Goal: Task Accomplishment & Management: Complete application form

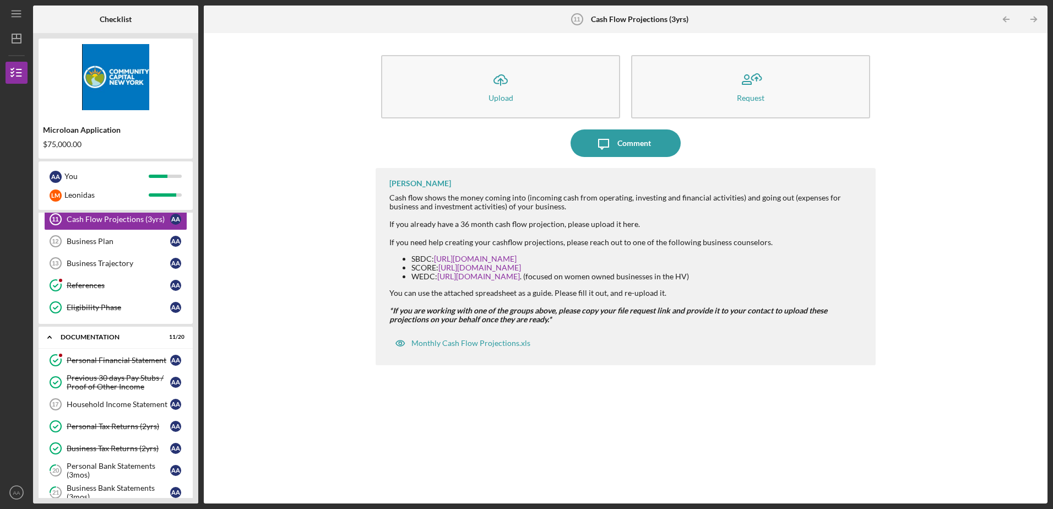
scroll to position [88, 0]
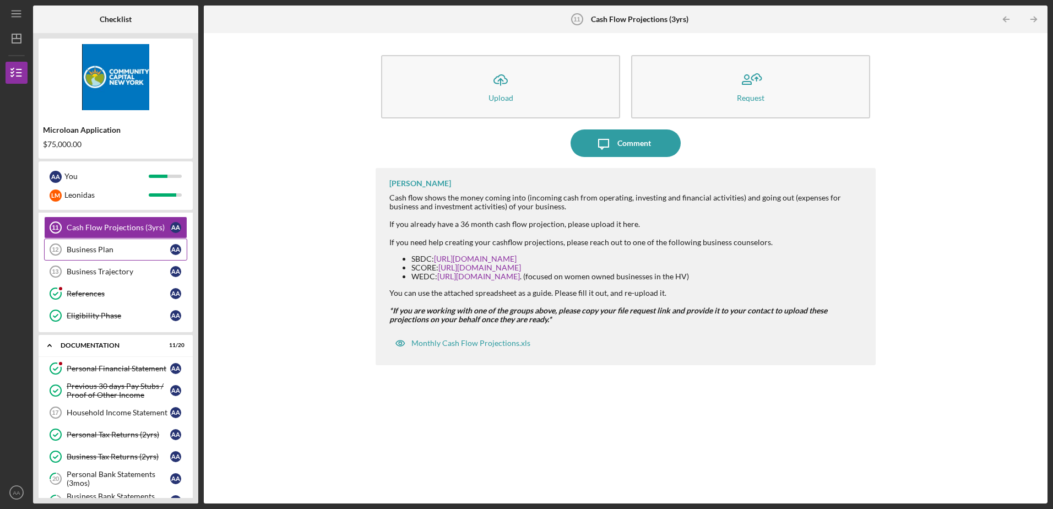
click at [91, 253] on div "Business Plan" at bounding box center [119, 249] width 104 height 9
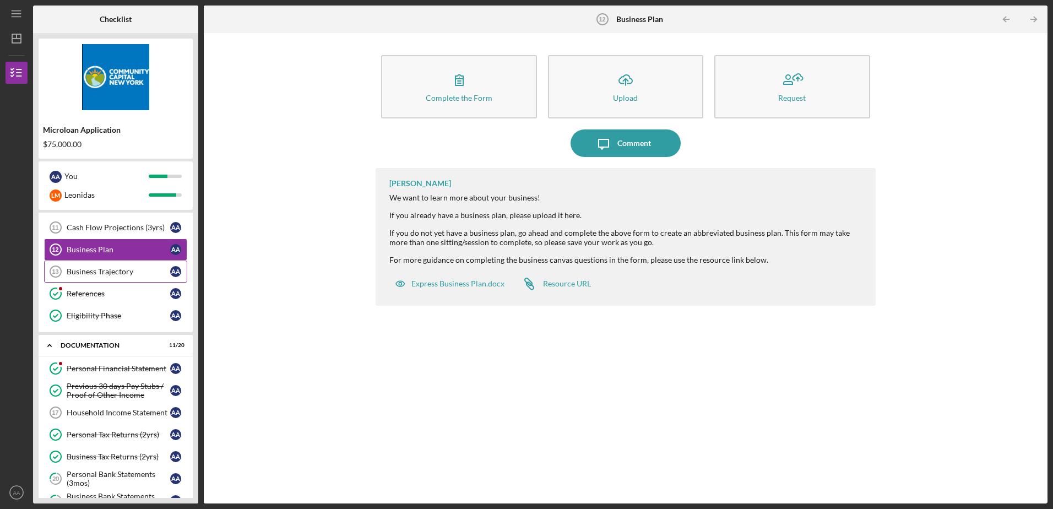
click at [91, 270] on div "Business Trajectory" at bounding box center [119, 271] width 104 height 9
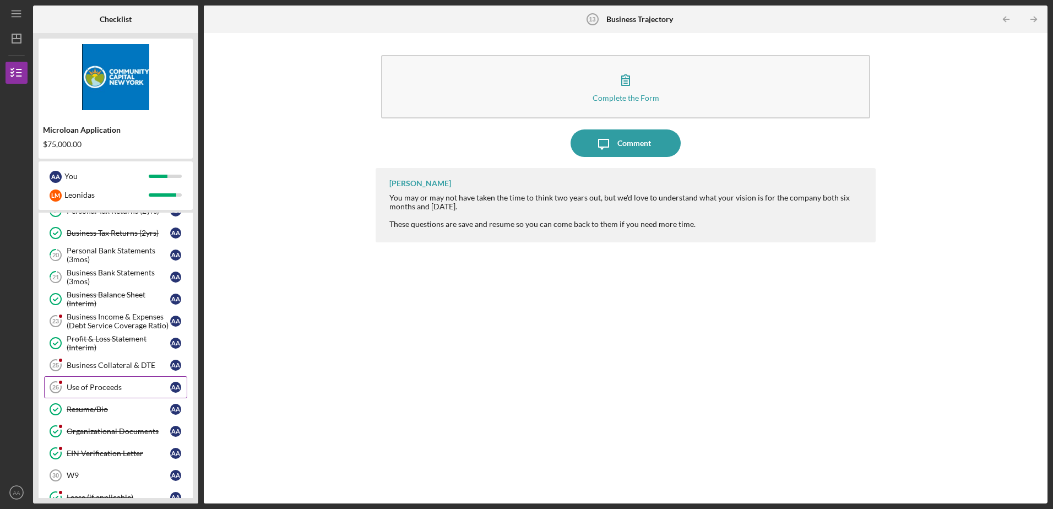
scroll to position [363, 0]
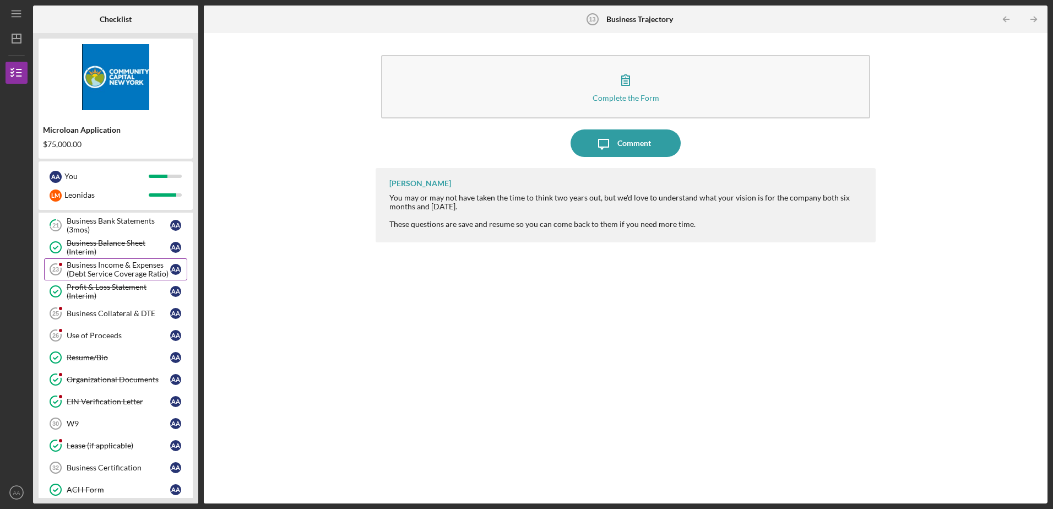
click at [89, 275] on div "Business Income & Expenses (Debt Service Coverage Ratio)" at bounding box center [119, 269] width 104 height 18
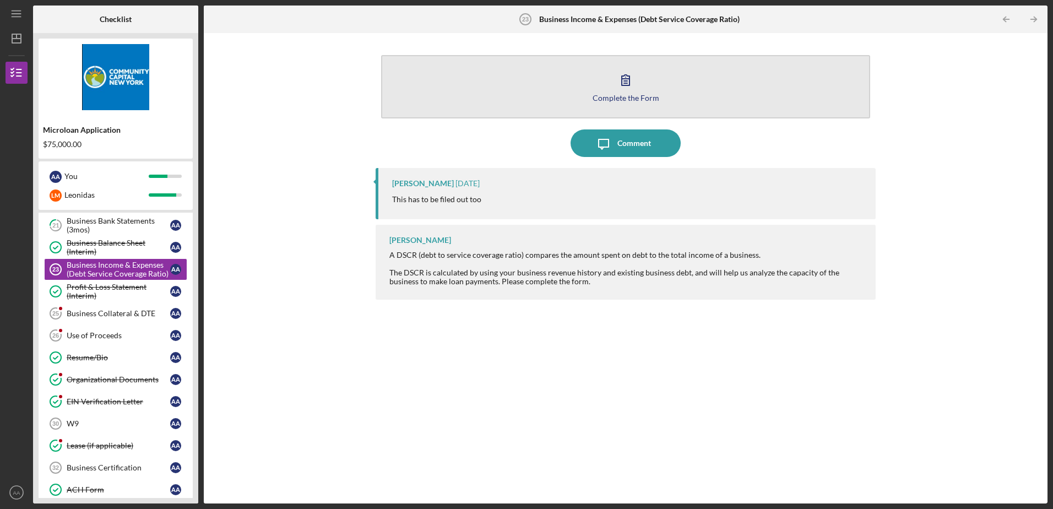
click at [628, 99] on div "Complete the Form" at bounding box center [625, 98] width 67 height 8
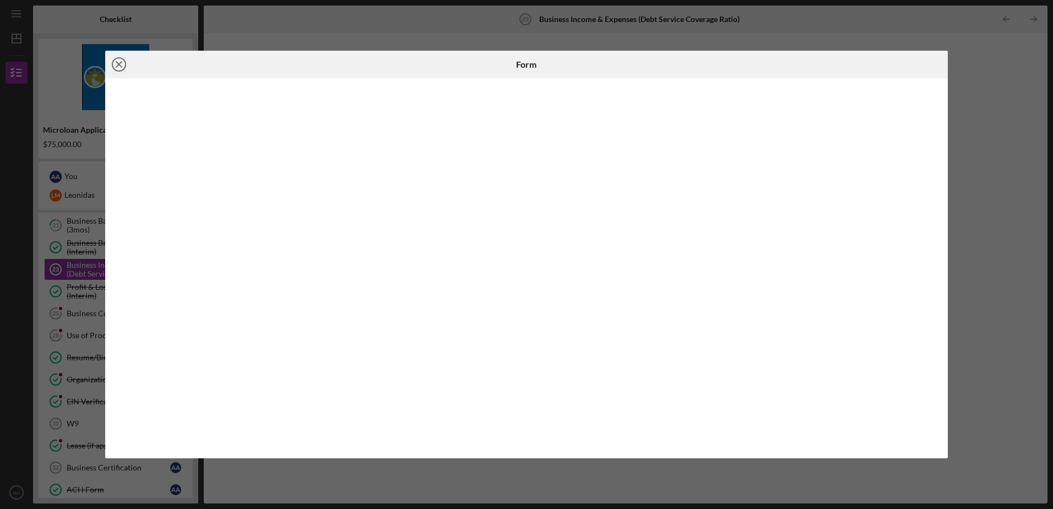
click at [118, 64] on icon "Icon/Close" at bounding box center [119, 65] width 28 height 28
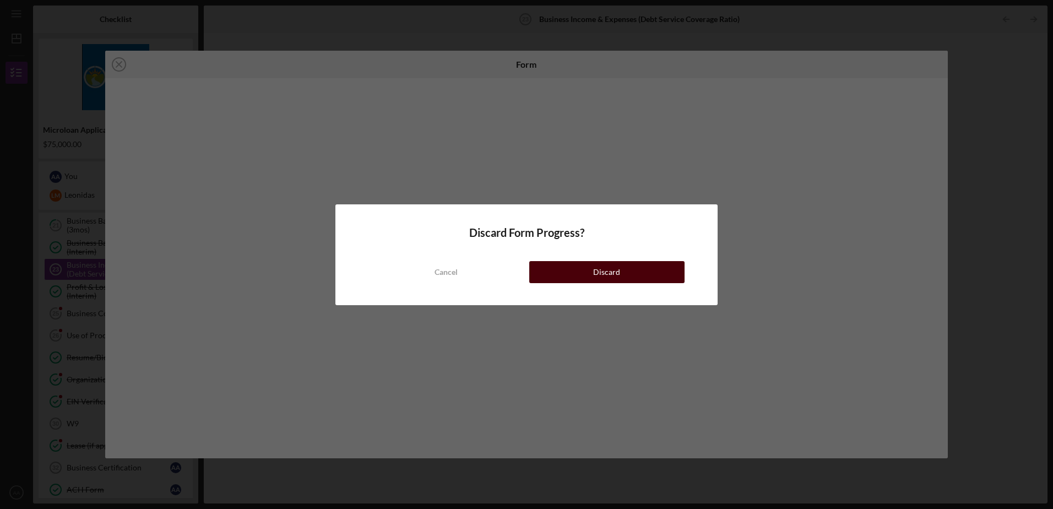
click at [569, 266] on button "Discard" at bounding box center [606, 272] width 155 height 22
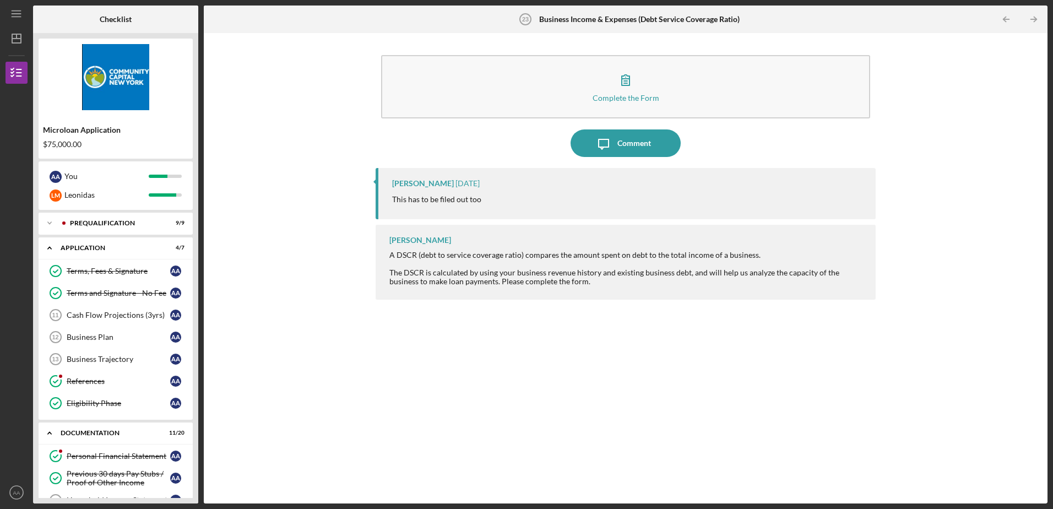
click at [302, 345] on div "Complete the Form Form Icon/Message Comment [PERSON_NAME] [DATE] This has to be…" at bounding box center [625, 268] width 833 height 459
click at [50, 249] on icon "Icon/Expander" at bounding box center [50, 248] width 22 height 22
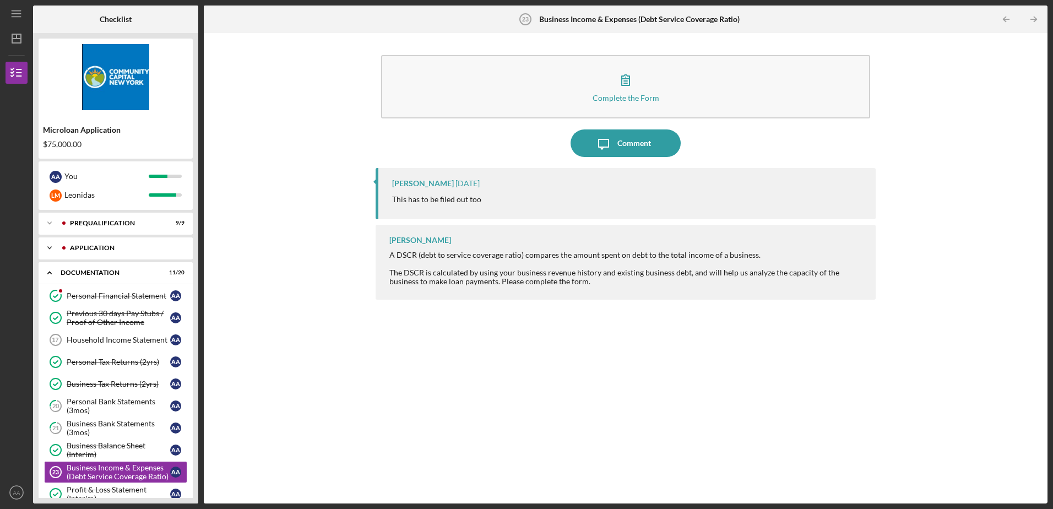
click at [50, 244] on icon "Icon/Expander" at bounding box center [50, 248] width 22 height 22
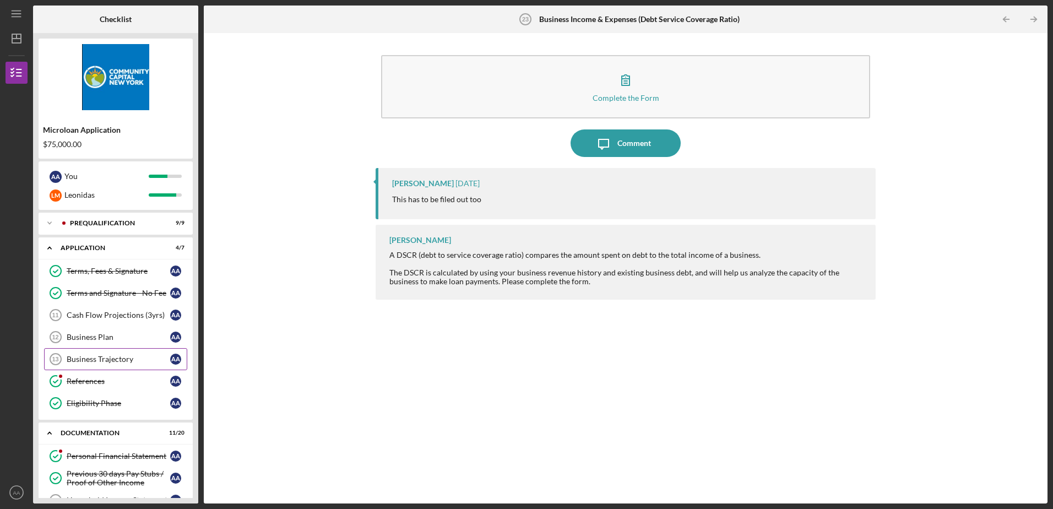
click at [78, 363] on div "Business Trajectory" at bounding box center [119, 359] width 104 height 9
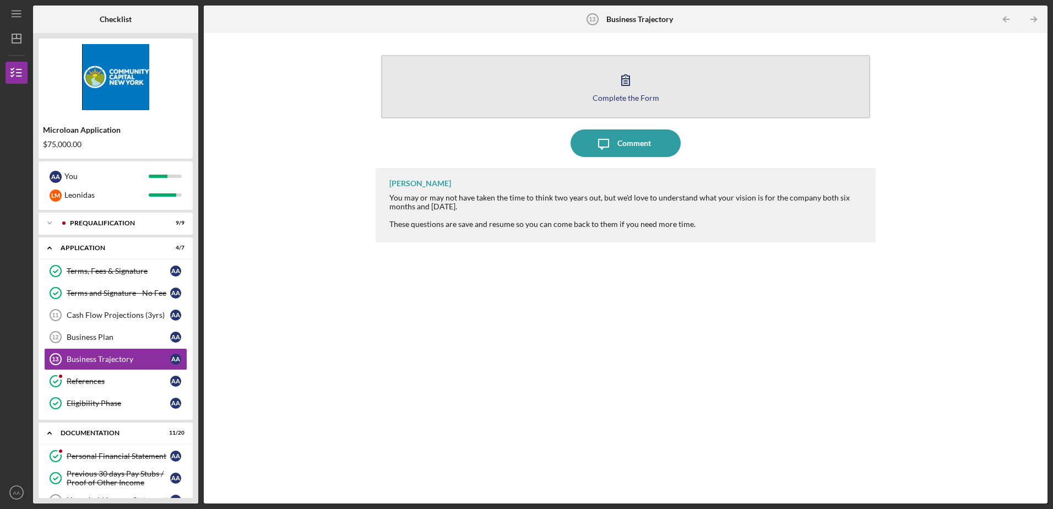
click at [613, 100] on div "Complete the Form" at bounding box center [625, 98] width 67 height 8
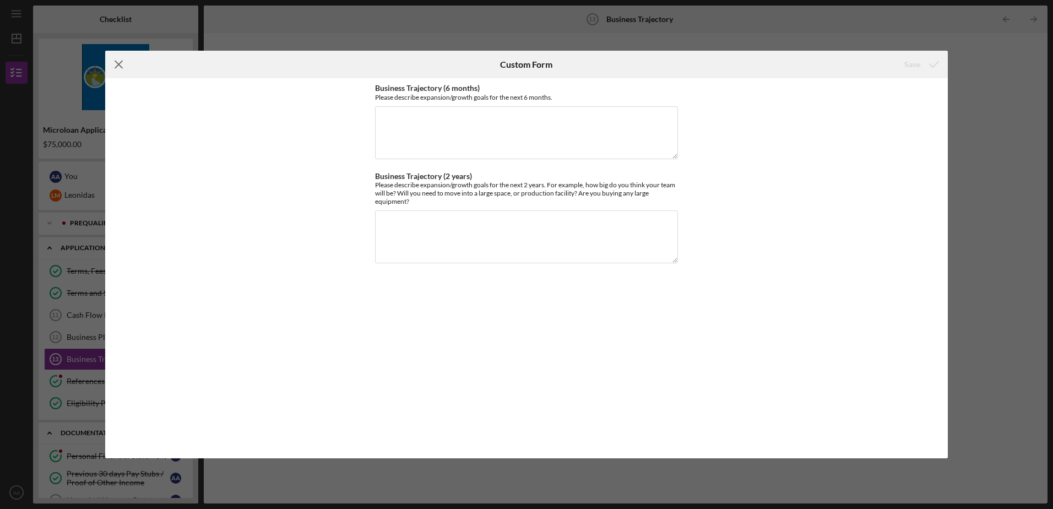
click at [123, 67] on icon "Icon/Menu Close" at bounding box center [119, 65] width 28 height 28
